Goal: Task Accomplishment & Management: Use online tool/utility

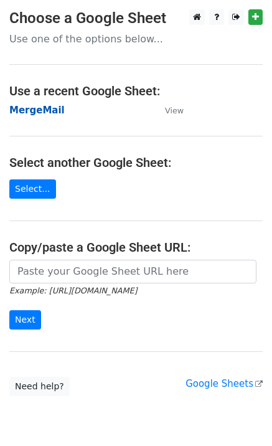
click at [30, 110] on strong "MergeMail" at bounding box center [36, 110] width 55 height 11
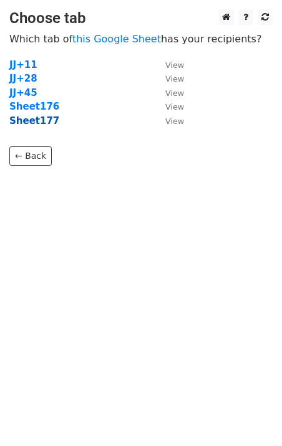
click at [38, 125] on strong "Sheet177" at bounding box center [34, 120] width 50 height 11
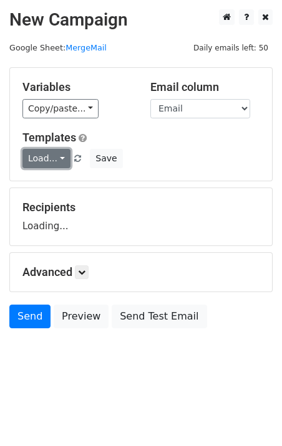
click at [46, 152] on link "Load..." at bounding box center [46, 158] width 48 height 19
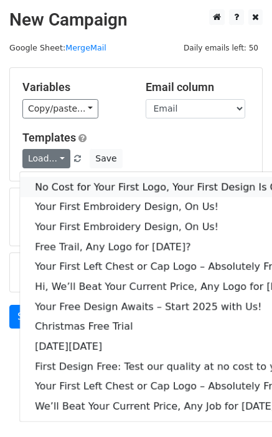
click at [73, 182] on link "No Cost for Your First Logo, Your First Design Is On Us!" at bounding box center [170, 187] width 301 height 20
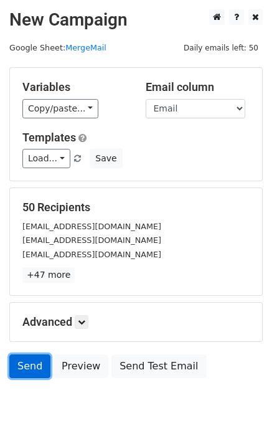
click at [37, 364] on link "Send" at bounding box center [29, 367] width 41 height 24
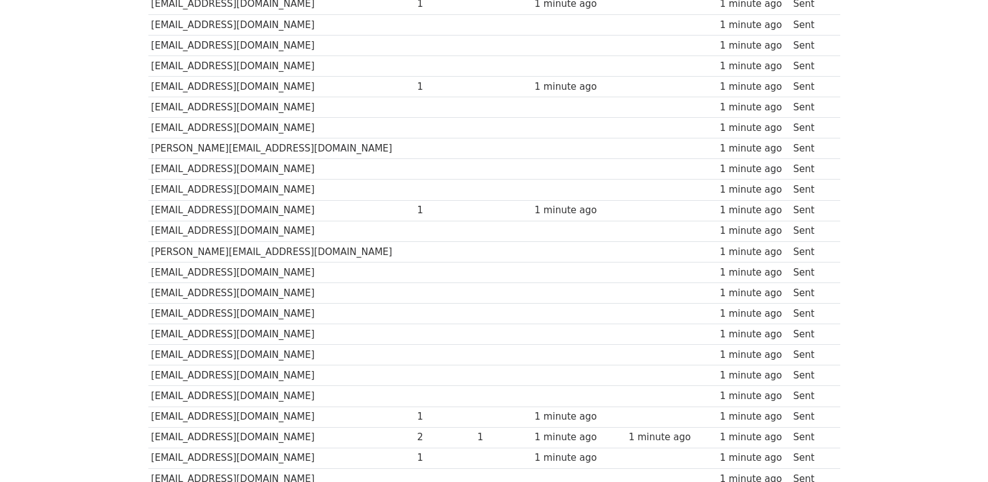
scroll to position [831, 0]
